Goal: Task Accomplishment & Management: Manage account settings

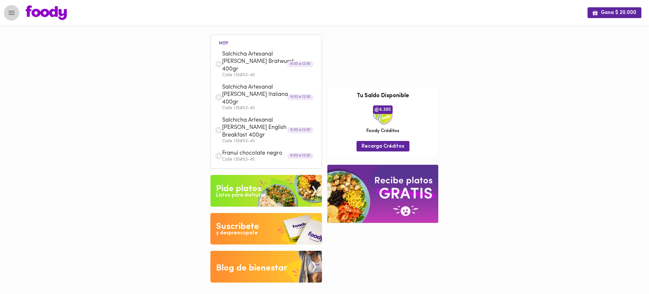
click at [13, 12] on icon "Menu" at bounding box center [12, 13] width 8 height 8
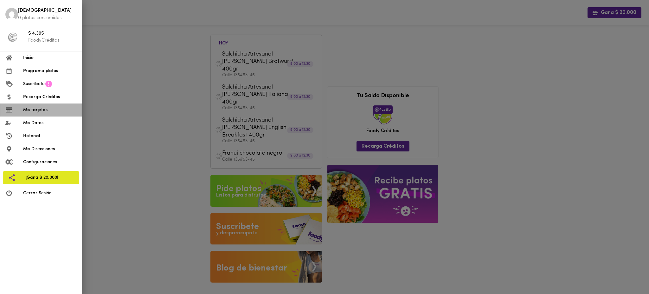
click at [47, 110] on span "Mis tarjetas" at bounding box center [50, 110] width 54 height 7
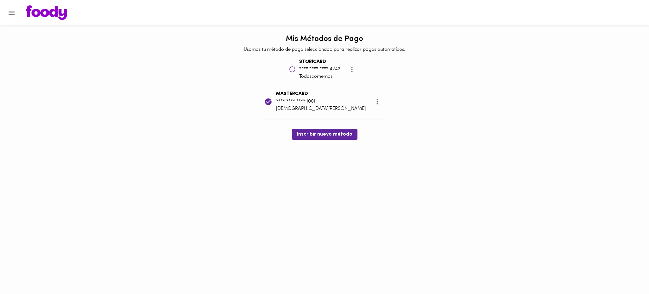
click at [12, 13] on icon "Menu" at bounding box center [12, 13] width 6 height 4
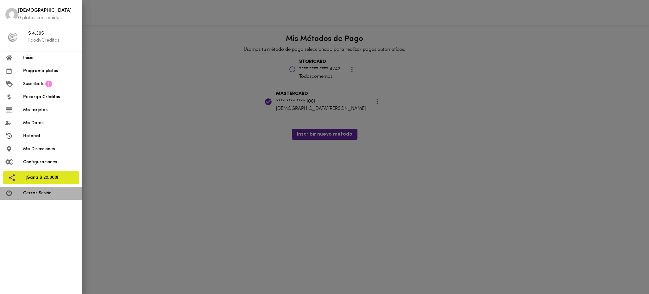
click at [41, 192] on span "Cerrar Sesión" at bounding box center [50, 193] width 54 height 7
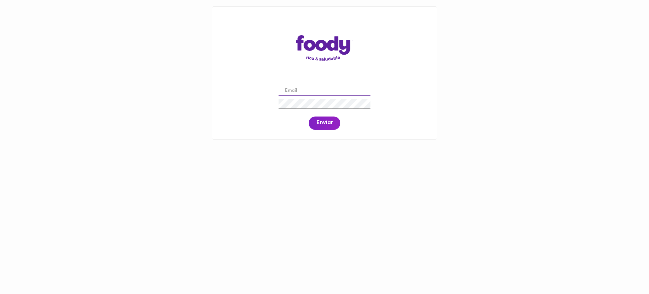
click at [309, 89] on input "email" at bounding box center [325, 91] width 92 height 10
paste input "valeria.escobar@todoscomemos.com"
type input "valeria.escobar@todoscomemos.com"
click at [323, 125] on span "Enviar" at bounding box center [324, 123] width 16 height 7
